Goal: Check status: Check status

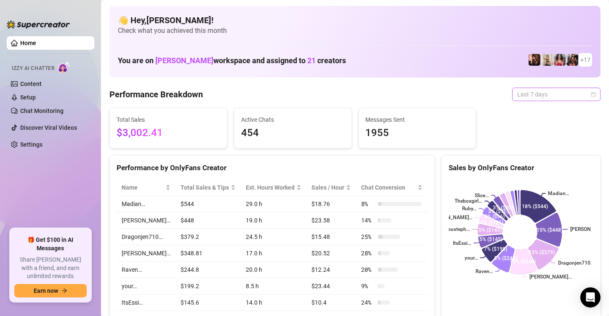
click at [589, 95] on div "Last 7 days" at bounding box center [556, 94] width 88 height 13
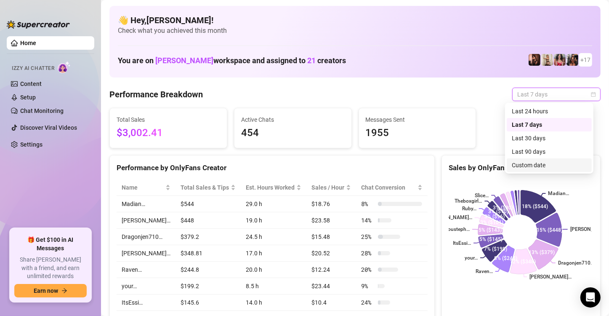
click at [532, 161] on div "Custom date" at bounding box center [549, 164] width 75 height 9
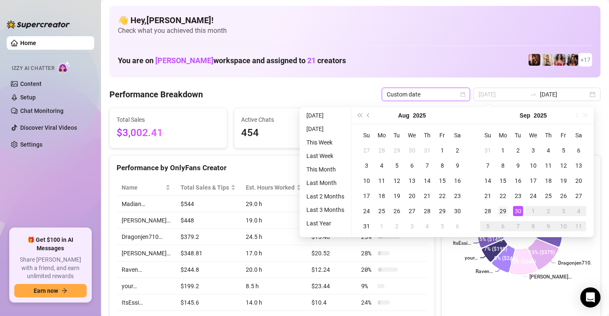
type input "[DATE]"
click at [500, 210] on div "29" at bounding box center [503, 211] width 10 height 10
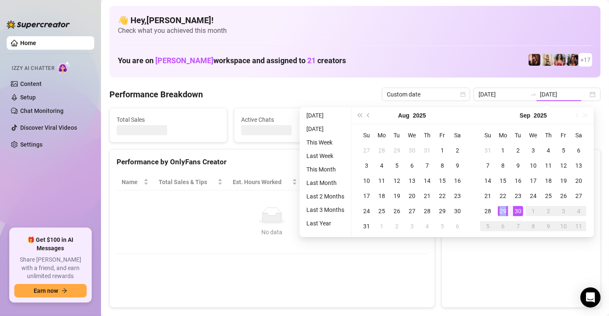
type input "[DATE]"
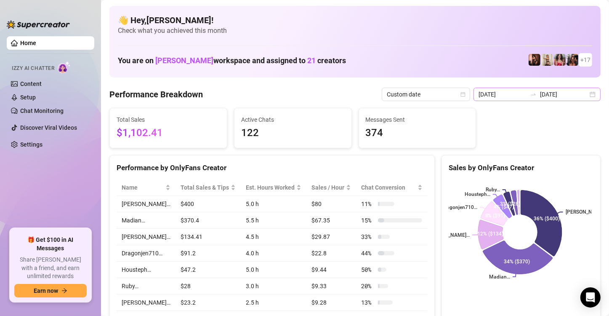
click at [582, 93] on div "[DATE] [DATE]" at bounding box center [536, 94] width 127 height 13
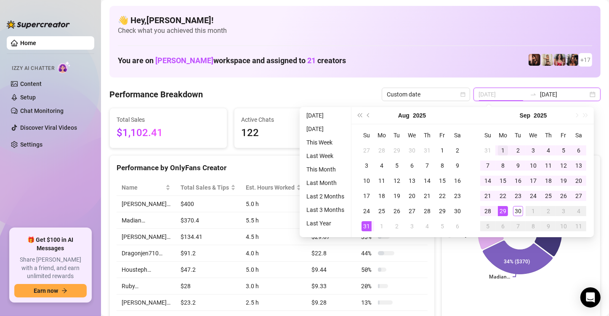
type input "[DATE]"
click at [501, 148] on div "1" at bounding box center [503, 150] width 10 height 10
type input "[DATE]"
click at [505, 207] on div "29" at bounding box center [503, 211] width 10 height 10
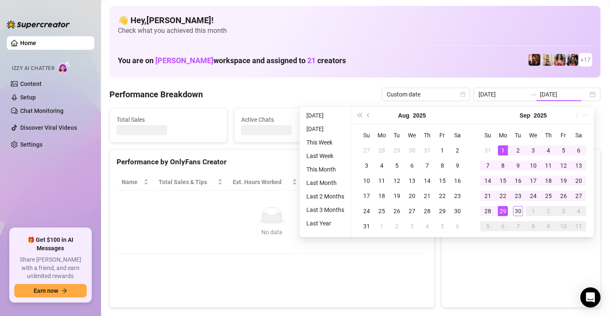
type input "[DATE]"
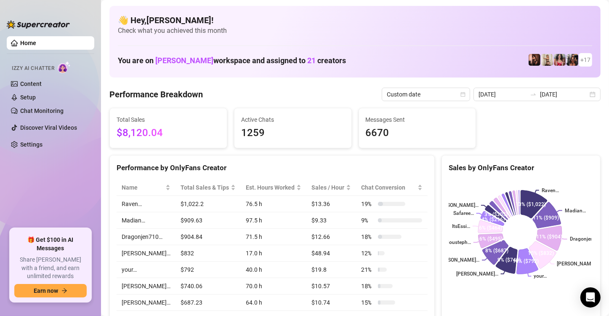
click at [589, 93] on div "[DATE] [DATE]" at bounding box center [536, 94] width 127 height 13
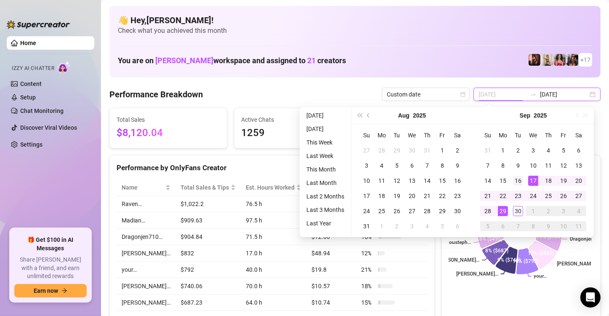
type input "[DATE]"
click at [523, 181] on td "16" at bounding box center [517, 180] width 15 height 15
type input "[DATE]"
click at [517, 208] on div "30" at bounding box center [518, 211] width 10 height 10
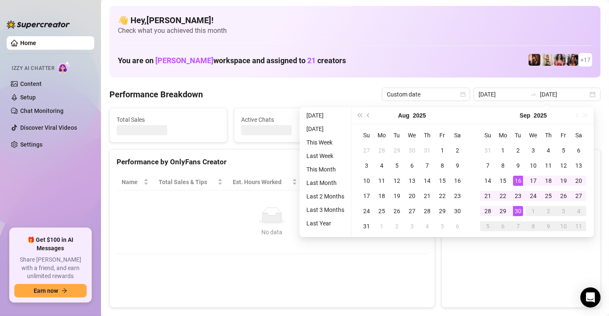
type input "[DATE]"
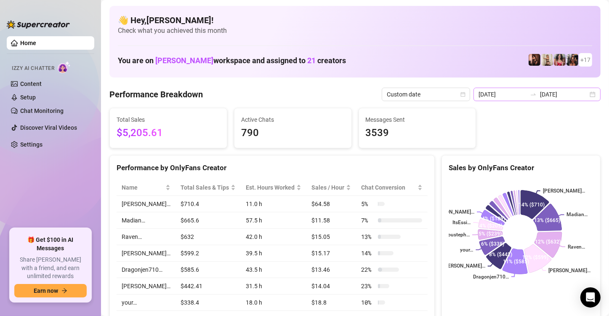
click at [585, 91] on div "[DATE] [DATE]" at bounding box center [536, 94] width 127 height 13
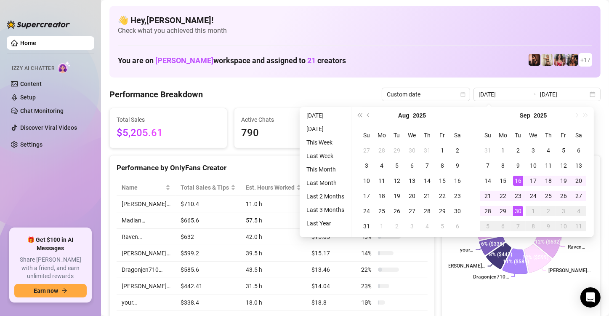
click at [466, 63] on div "You are on [PERSON_NAME] workspace and assigned to 21 creators + 17" at bounding box center [355, 60] width 474 height 18
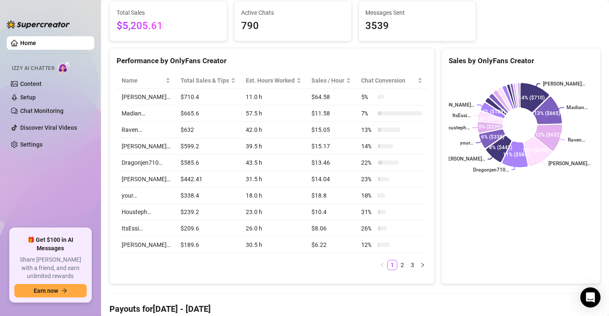
scroll to position [140, 0]
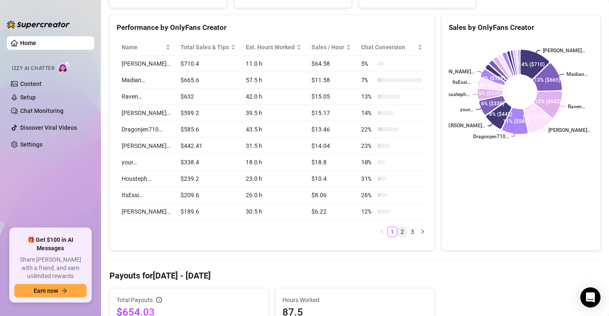
click at [398, 236] on link "2" at bounding box center [402, 231] width 9 height 9
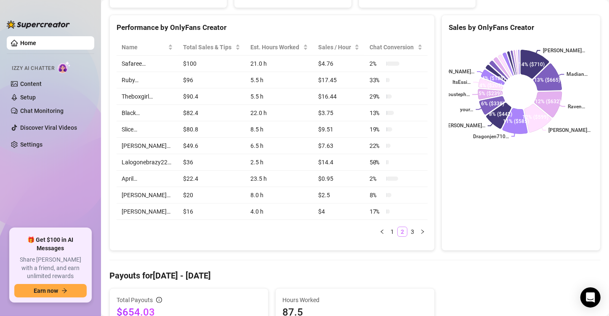
scroll to position [84, 0]
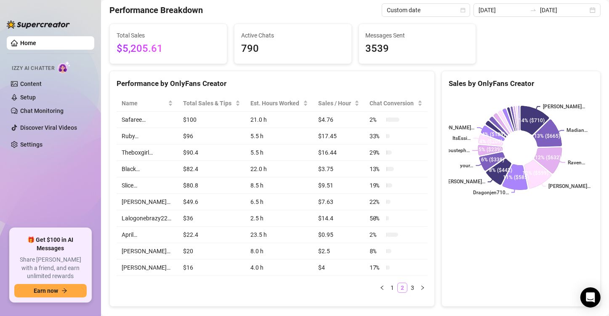
click at [398, 285] on link "2" at bounding box center [402, 287] width 9 height 9
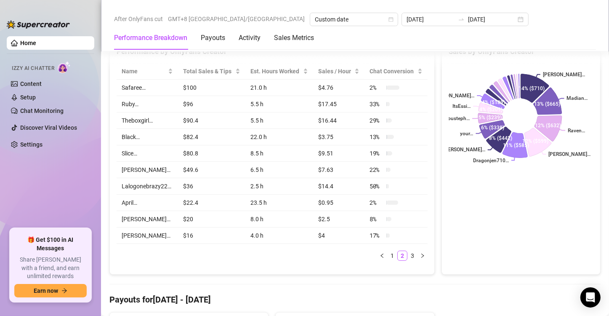
scroll to position [140, 0]
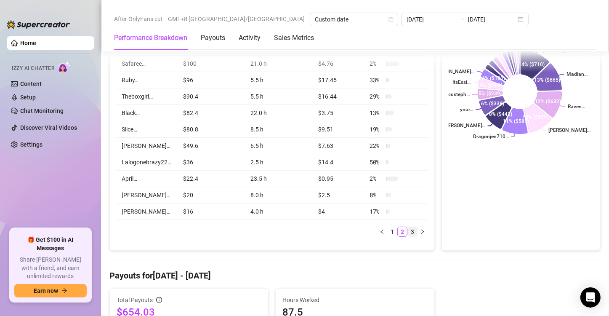
click at [410, 227] on link "3" at bounding box center [412, 231] width 9 height 9
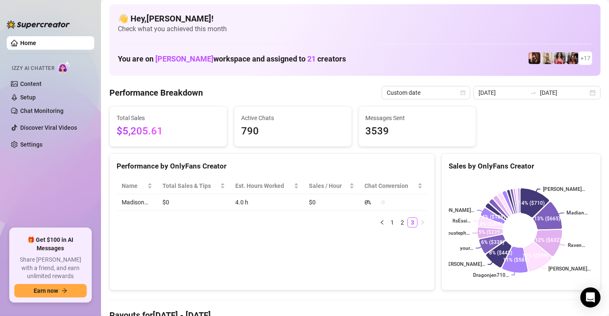
scroll to position [0, 0]
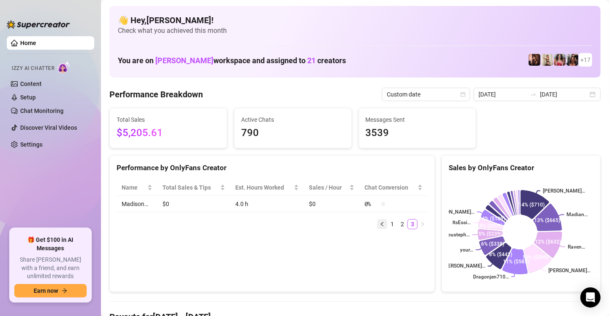
click at [380, 224] on icon "left" at bounding box center [382, 223] width 5 height 5
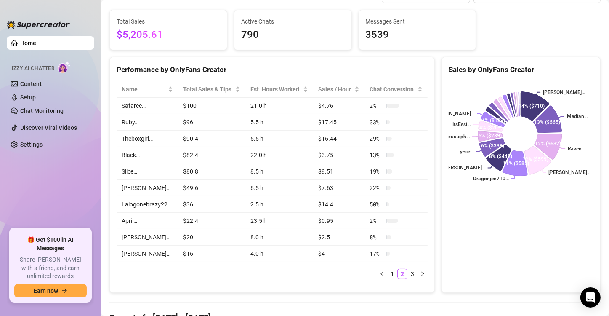
scroll to position [112, 0]
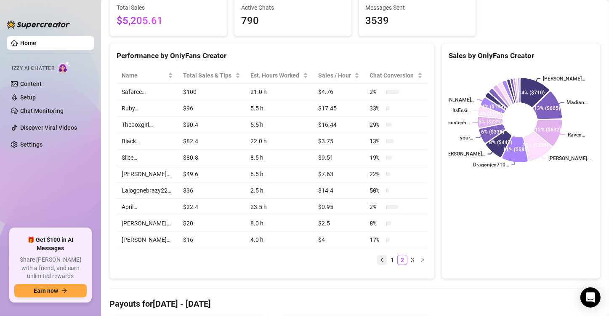
click at [382, 259] on button "button" at bounding box center [382, 260] width 10 height 10
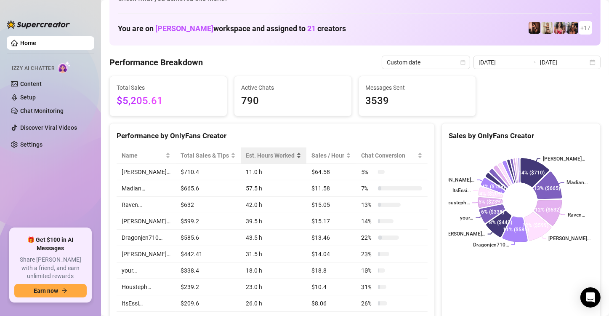
scroll to position [0, 0]
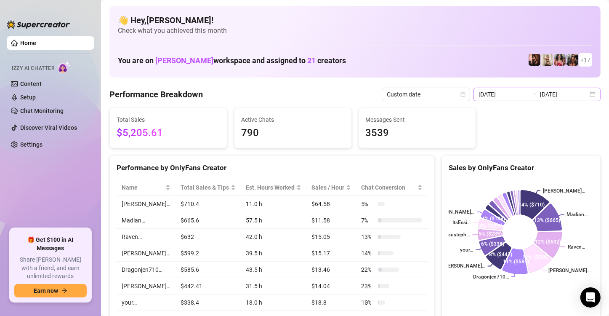
click at [587, 93] on div "[DATE] [DATE]" at bounding box center [536, 94] width 127 height 13
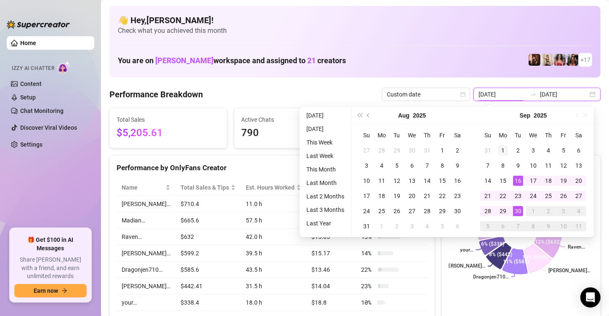
type input "[DATE]"
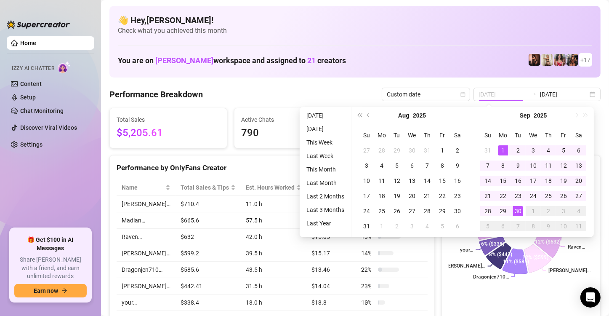
click at [500, 149] on div "1" at bounding box center [503, 150] width 10 height 10
type input "[DATE]"
click at [515, 209] on div "30" at bounding box center [518, 211] width 10 height 10
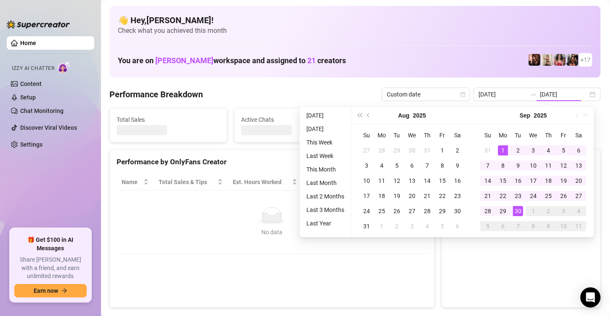
type input "[DATE]"
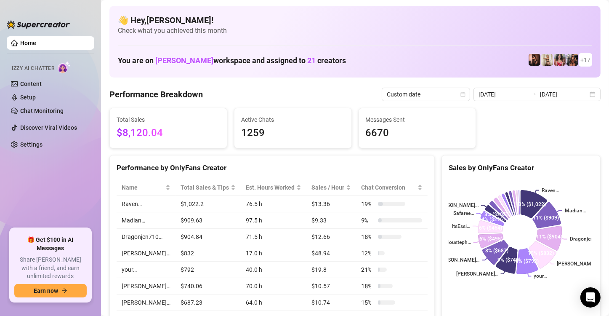
click at [7, 167] on ul "Home Izzy AI Chatter Content Setup Chat Monitoring Discover Viral Videos Settin…" at bounding box center [51, 129] width 88 height 192
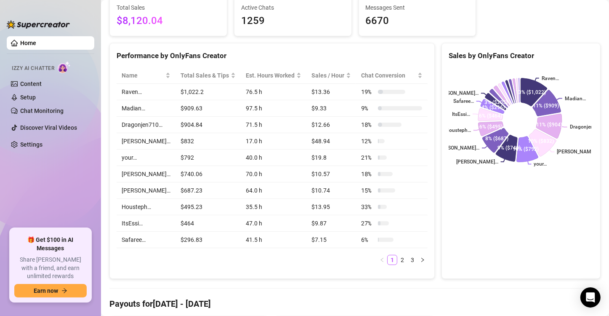
scroll to position [140, 0]
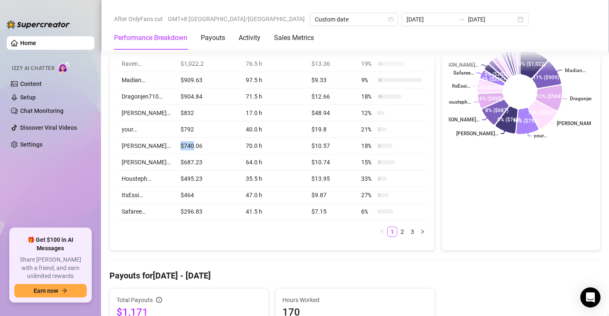
drag, startPoint x: 174, startPoint y: 145, endPoint x: 186, endPoint y: 141, distance: 12.9
click at [186, 141] on td "$740.06" at bounding box center [207, 146] width 65 height 16
drag, startPoint x: 174, startPoint y: 158, endPoint x: 184, endPoint y: 158, distance: 9.7
click at [184, 158] on td "$687.23" at bounding box center [207, 162] width 65 height 16
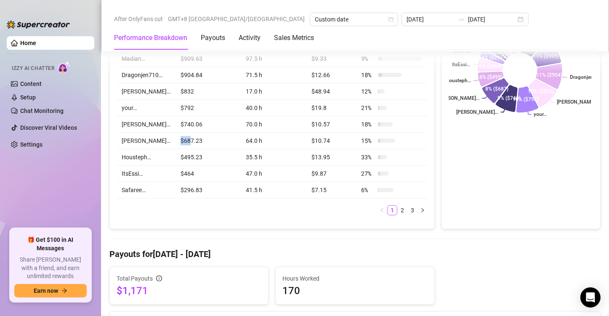
scroll to position [168, 0]
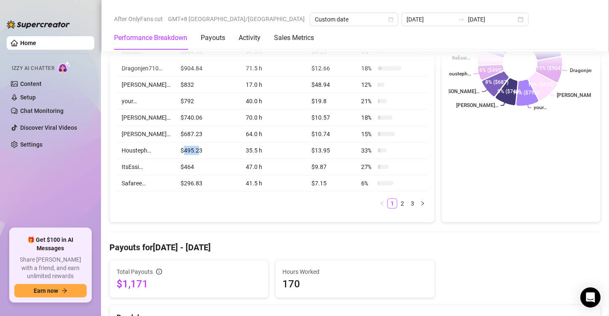
drag, startPoint x: 177, startPoint y: 155, endPoint x: 190, endPoint y: 152, distance: 13.6
click at [190, 152] on td "$495.23" at bounding box center [207, 150] width 65 height 16
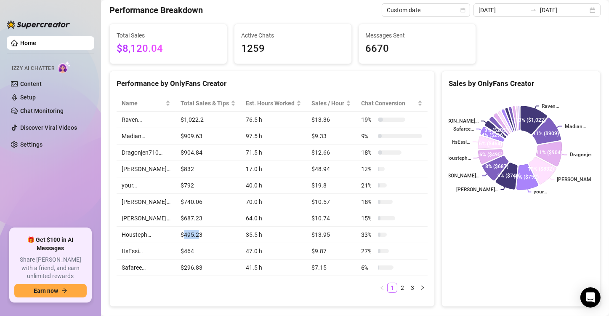
scroll to position [0, 0]
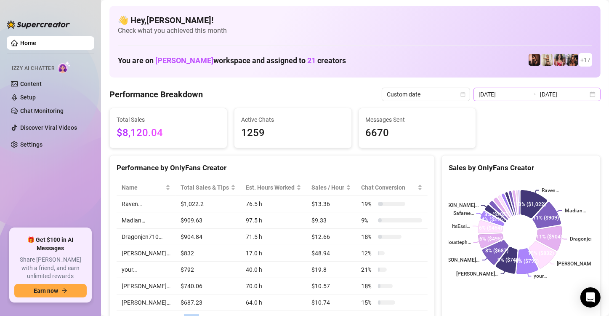
click at [588, 91] on div "[DATE] [DATE]" at bounding box center [536, 94] width 127 height 13
click at [584, 94] on div "[DATE] [DATE]" at bounding box center [536, 94] width 127 height 13
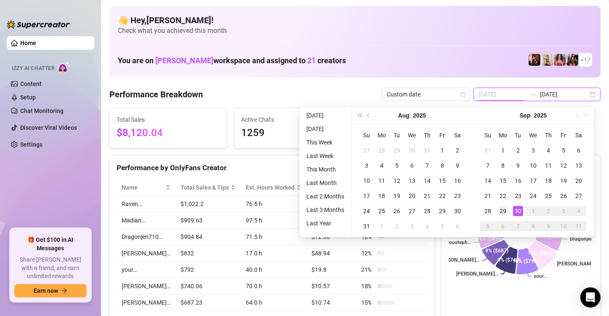
type input "[DATE]"
click at [507, 212] on div "29" at bounding box center [503, 211] width 10 height 10
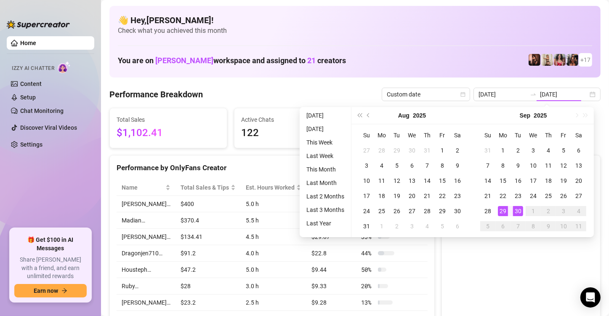
type input "[DATE]"
click at [501, 210] on canvas at bounding box center [520, 242] width 143 height 126
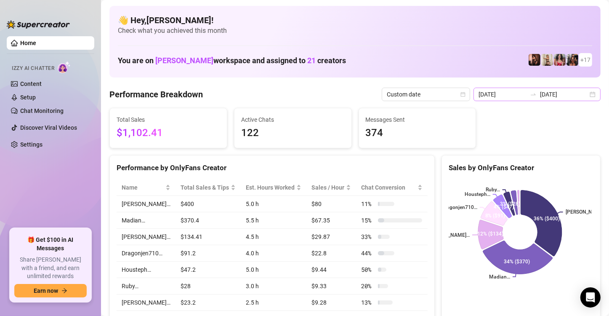
click at [584, 93] on div "[DATE] [DATE]" at bounding box center [536, 94] width 127 height 13
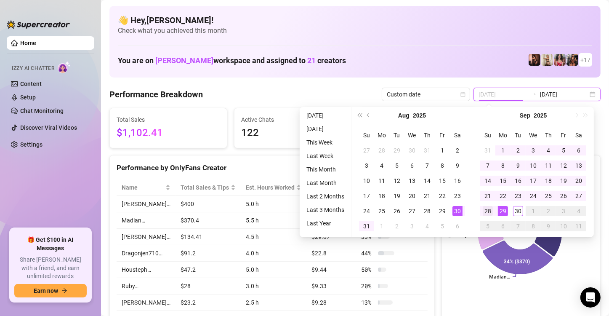
type input "[DATE]"
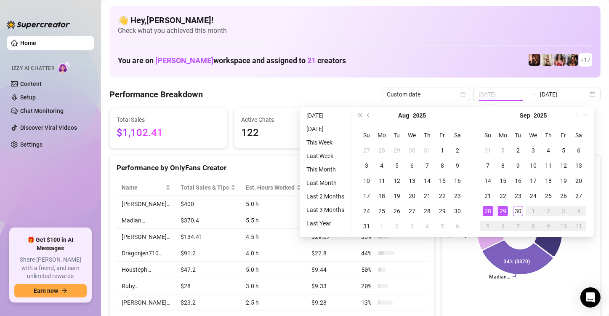
click at [486, 207] on div "28" at bounding box center [488, 211] width 10 height 10
click at [486, 207] on icon at bounding box center [494, 214] width 27 height 24
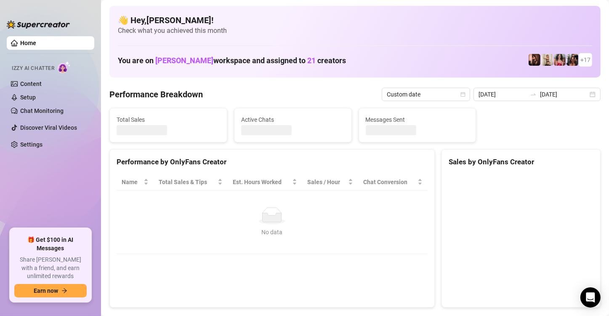
type input "[DATE]"
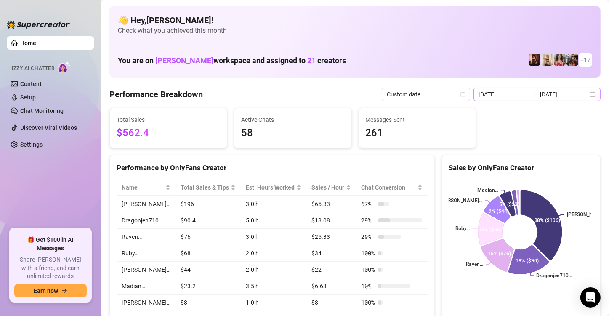
click at [587, 93] on div "[DATE] [DATE]" at bounding box center [536, 94] width 127 height 13
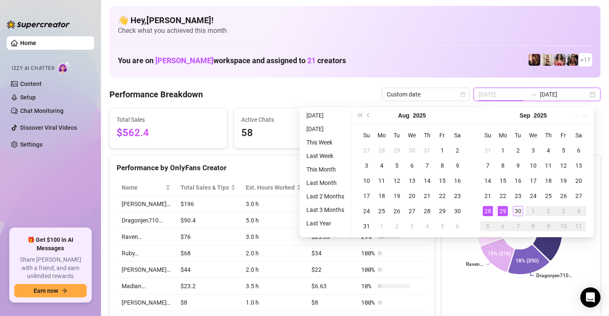
type input "[DATE]"
click at [508, 209] on td "29" at bounding box center [502, 210] width 15 height 15
type input "[DATE]"
click at [514, 210] on div "30" at bounding box center [518, 211] width 10 height 10
click at [517, 210] on icon at bounding box center [518, 202] width 2 height 24
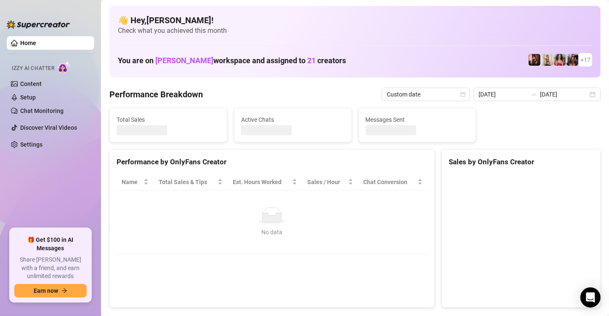
type input "[DATE]"
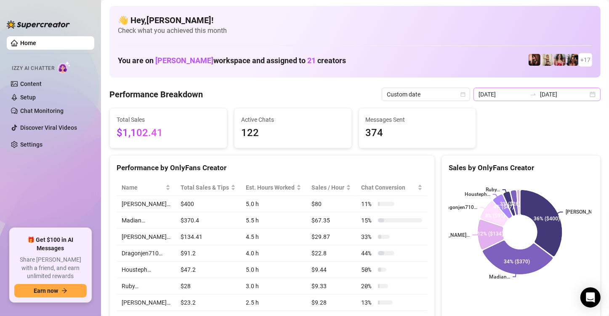
click at [592, 93] on div "[DATE] [DATE]" at bounding box center [536, 94] width 127 height 13
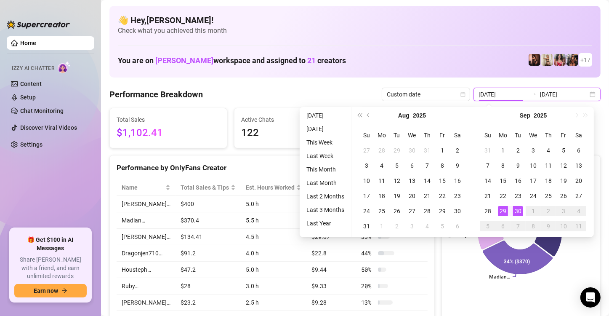
type input "[DATE]"
click at [516, 208] on div "30" at bounding box center [518, 211] width 10 height 10
click at [521, 208] on icon at bounding box center [541, 223] width 41 height 66
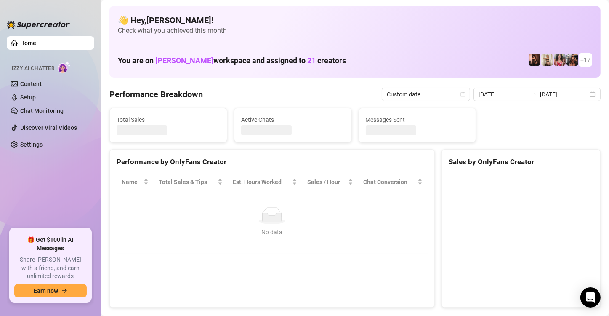
type input "[DATE]"
click at [516, 208] on canvas at bounding box center [520, 237] width 143 height 126
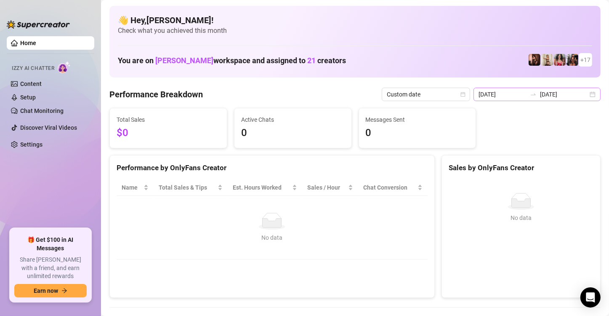
click at [589, 93] on div "[DATE] [DATE]" at bounding box center [536, 94] width 127 height 13
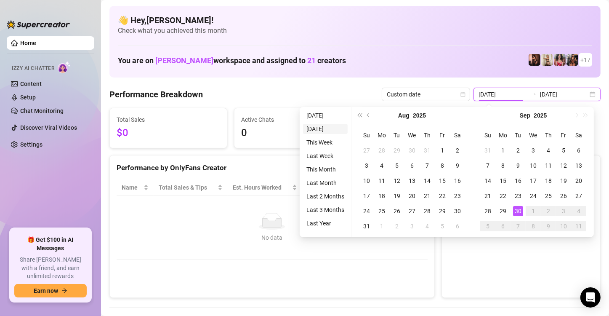
type input "[DATE]"
click at [266, 90] on div "Performance Breakdown Custom date [DATE] [DATE]" at bounding box center [354, 94] width 491 height 13
